Goal: Task Accomplishment & Management: Manage account settings

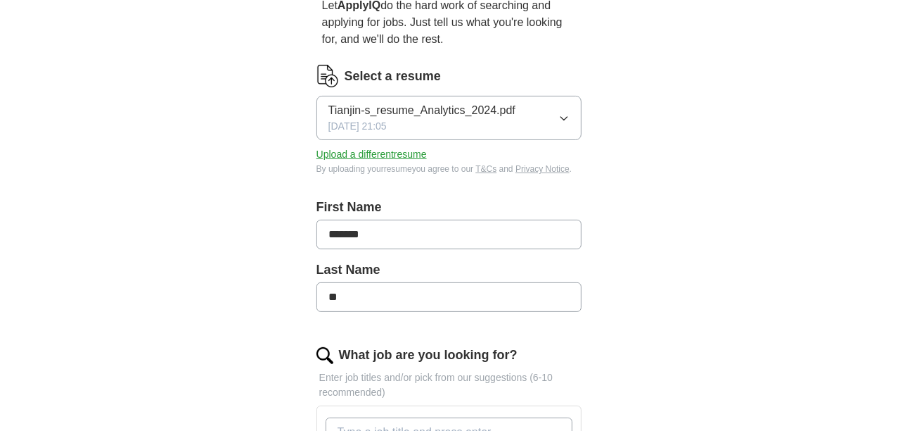
click at [346, 147] on button "Upload a different resume" at bounding box center [372, 154] width 110 height 15
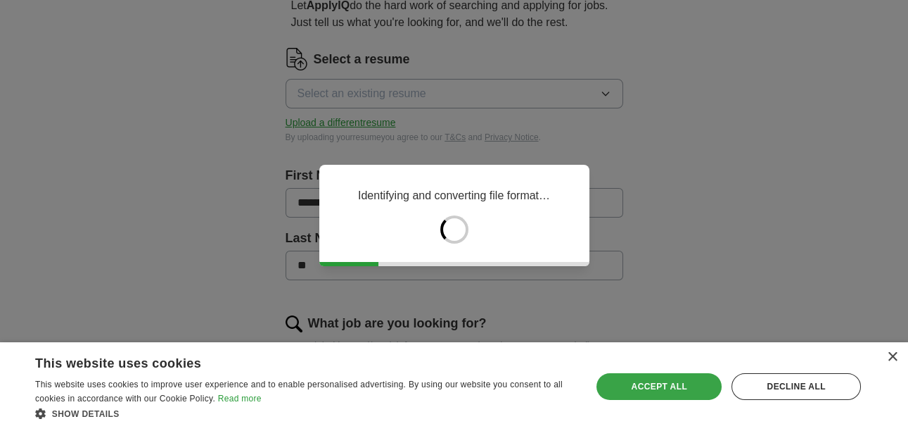
click at [682, 386] on div "Accept all" at bounding box center [659, 386] width 125 height 27
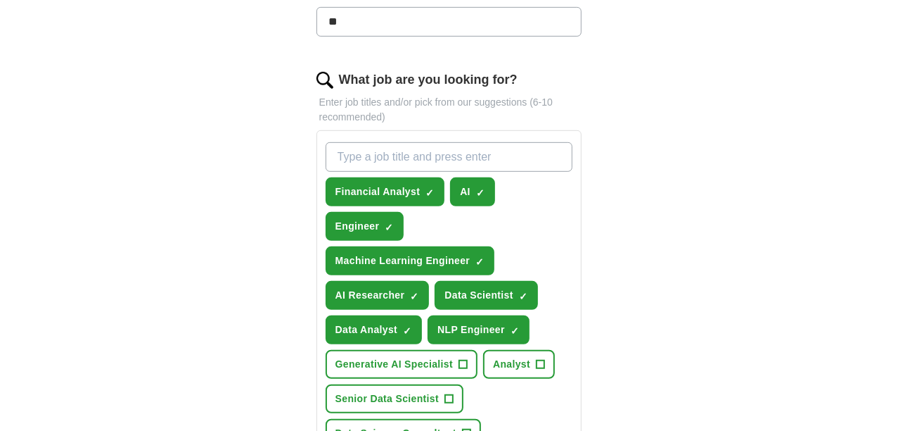
scroll to position [445, 0]
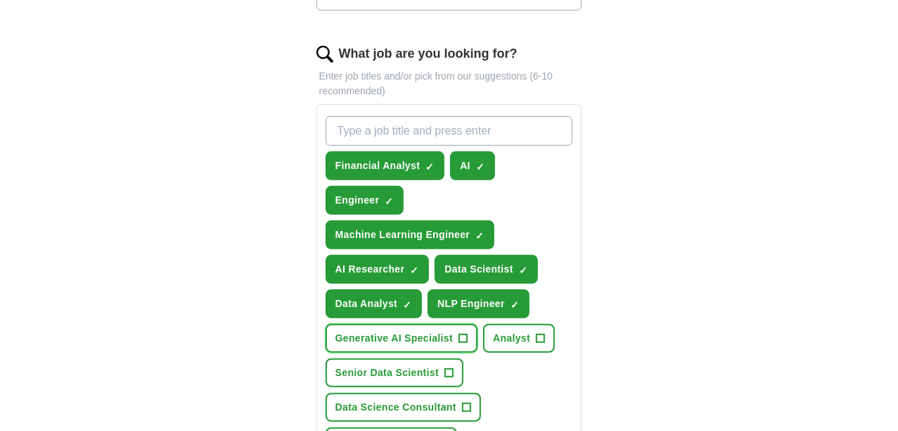
click at [421, 324] on button "Generative AI Specialist +" at bounding box center [402, 338] width 152 height 29
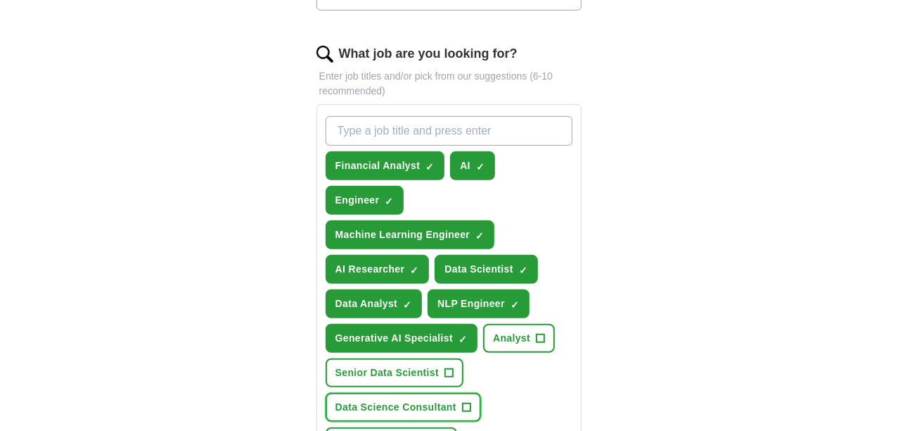
click at [457, 400] on span "Data Science Consultant" at bounding box center [396, 407] width 121 height 15
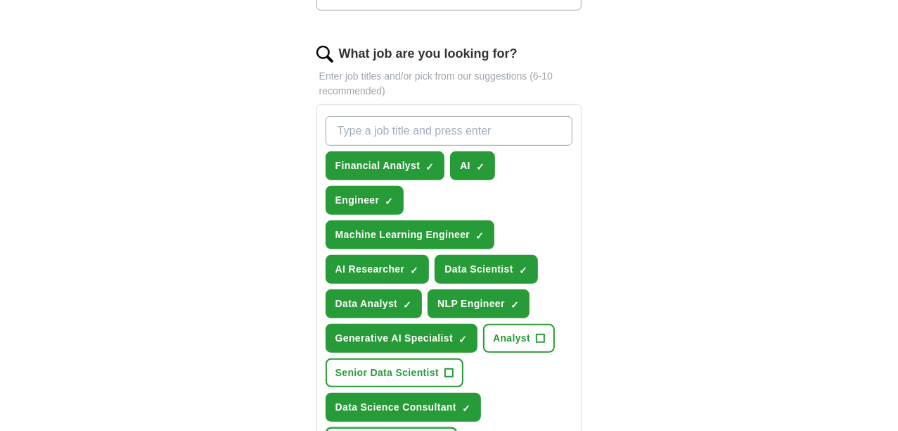
click at [454, 355] on div "Financial Analyst ✓ × AI ✓ × Engineer ✓ × Machine Learning Engineer ✓ × AI Rese…" at bounding box center [449, 371] width 253 height 523
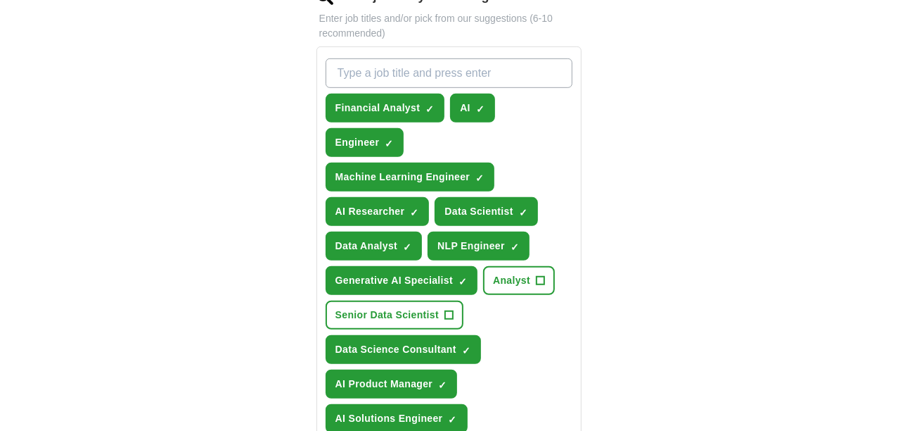
scroll to position [584, 0]
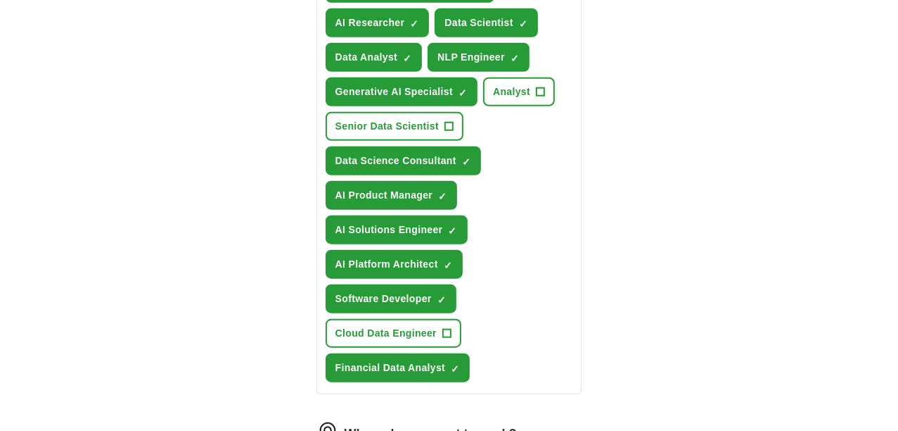
scroll to position [700, 0]
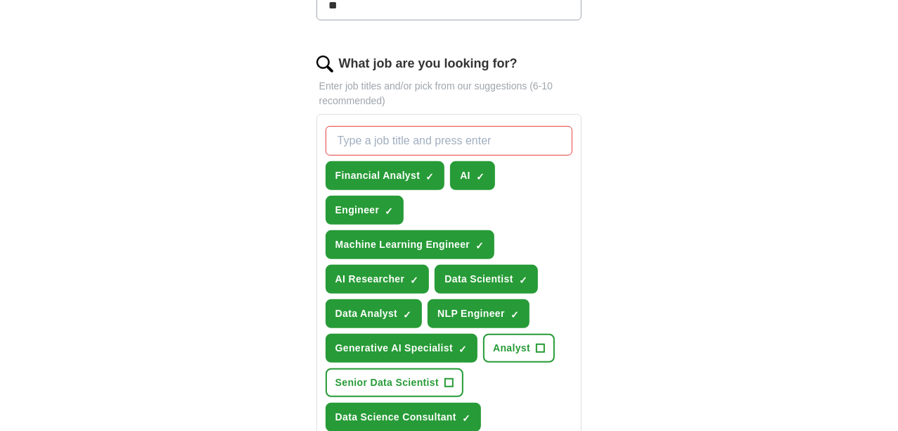
scroll to position [443, 0]
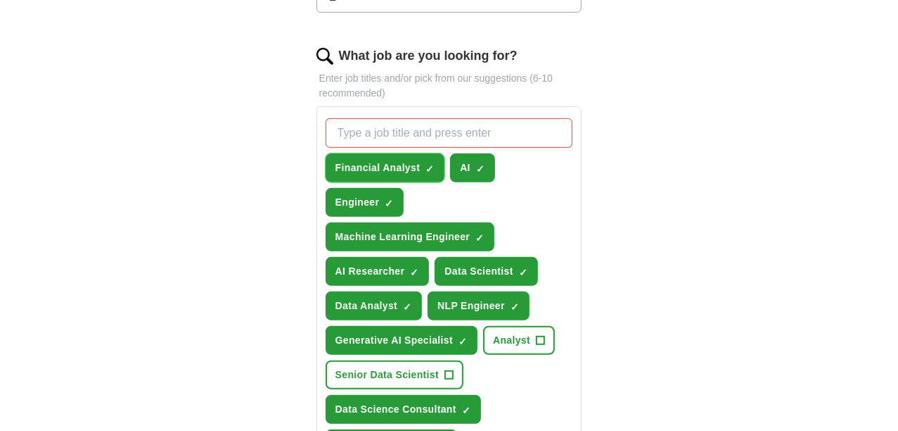
click at [374, 160] on span "Financial Analyst" at bounding box center [378, 167] width 85 height 15
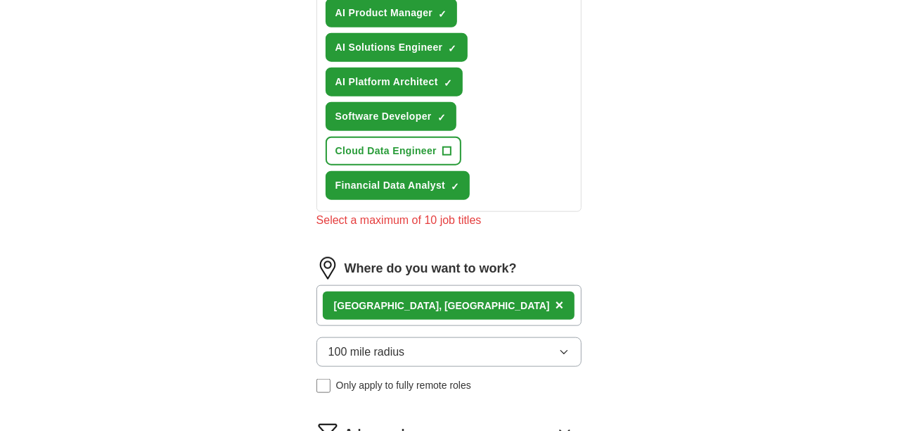
scroll to position [877, 0]
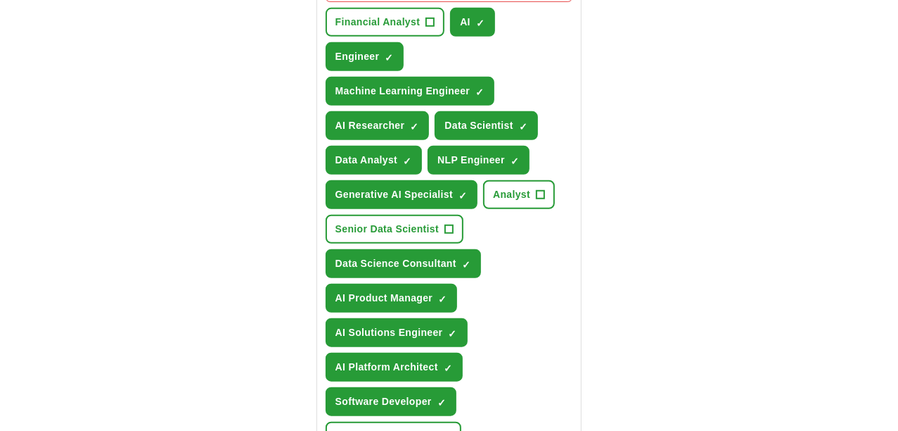
scroll to position [498, 0]
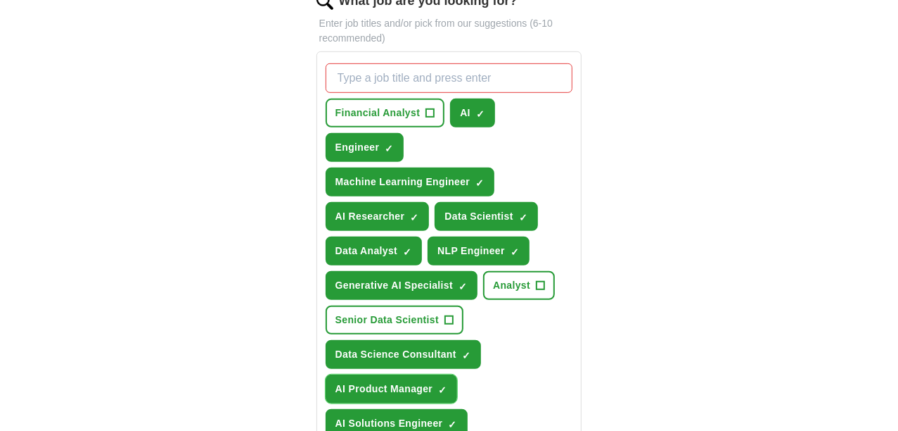
click at [353, 381] on span "AI Product Manager" at bounding box center [385, 388] width 98 height 15
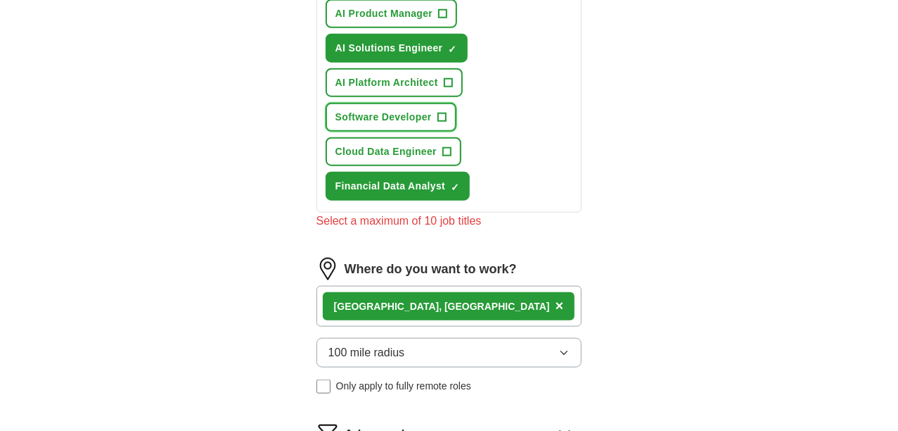
scroll to position [908, 0]
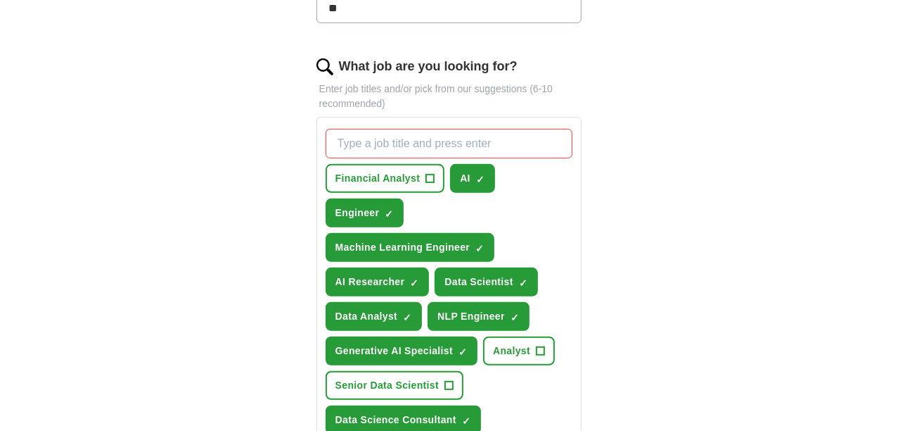
scroll to position [440, 0]
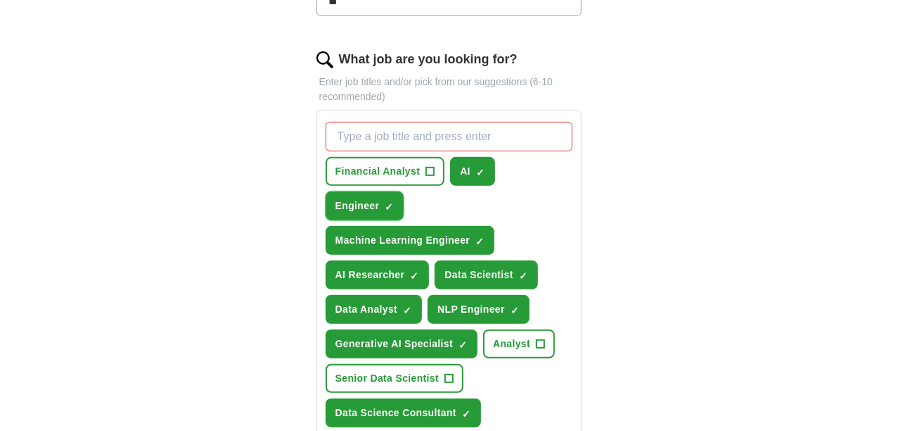
click at [405, 191] on button "Engineer ✓ ×" at bounding box center [365, 205] width 79 height 29
click at [423, 295] on button "Data Analyst ✓ ×" at bounding box center [374, 309] width 97 height 29
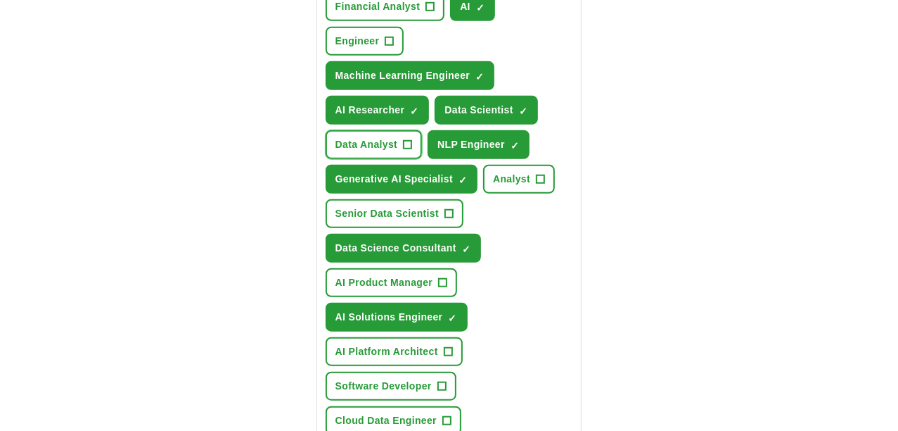
scroll to position [770, 0]
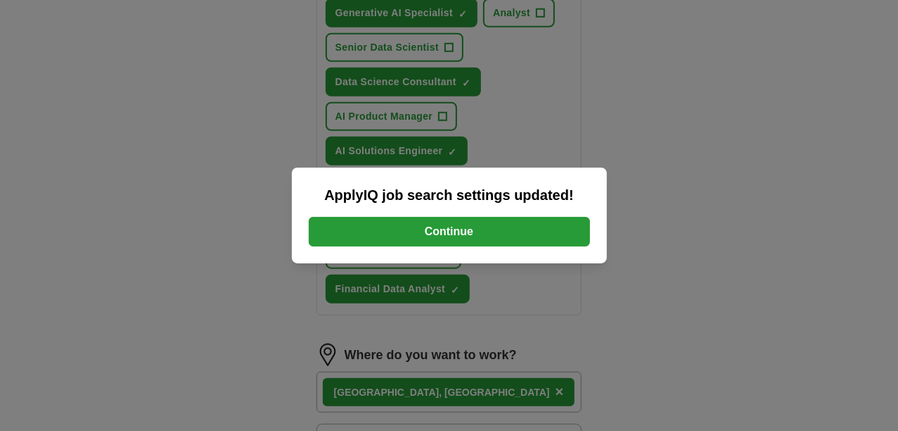
click at [474, 230] on button "Continue" at bounding box center [449, 232] width 281 height 30
